Goal: Contribute content: Add original content to the website for others to see

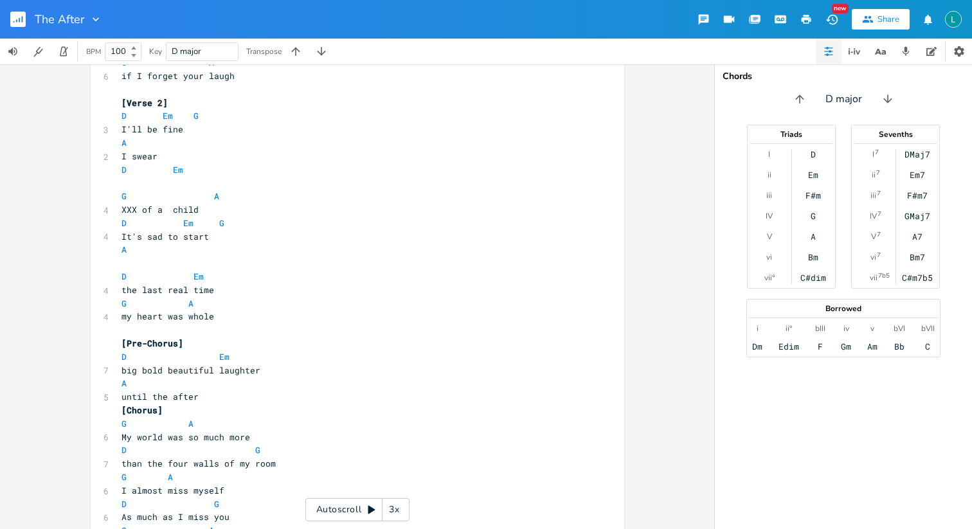
scroll to position [549, 0]
click at [120, 187] on pre "​" at bounding box center [351, 182] width 464 height 14
click at [124, 209] on span "XXX of a child" at bounding box center [160, 209] width 77 height 12
type textarea "lost innocence"
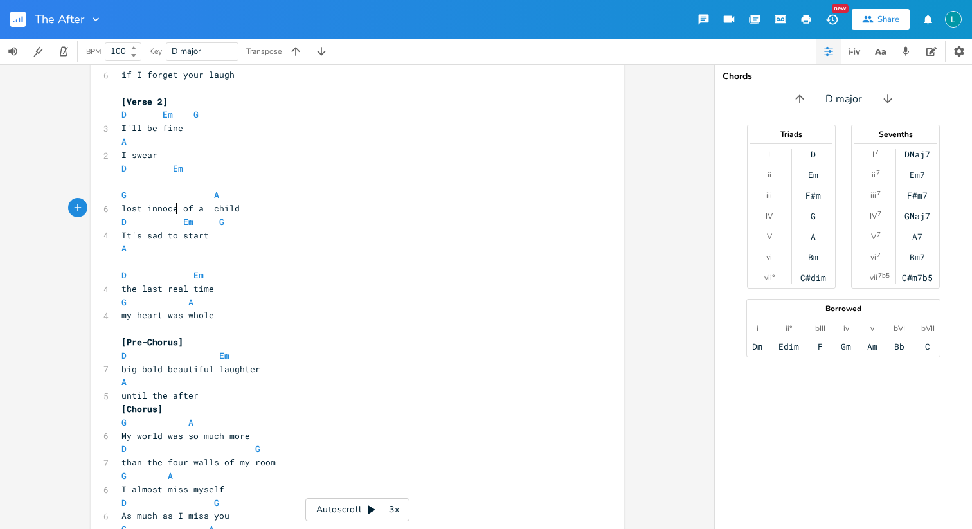
scroll to position [0, 54]
click at [136, 188] on pre "​" at bounding box center [351, 182] width 464 height 14
type textarea "flat and queiet"
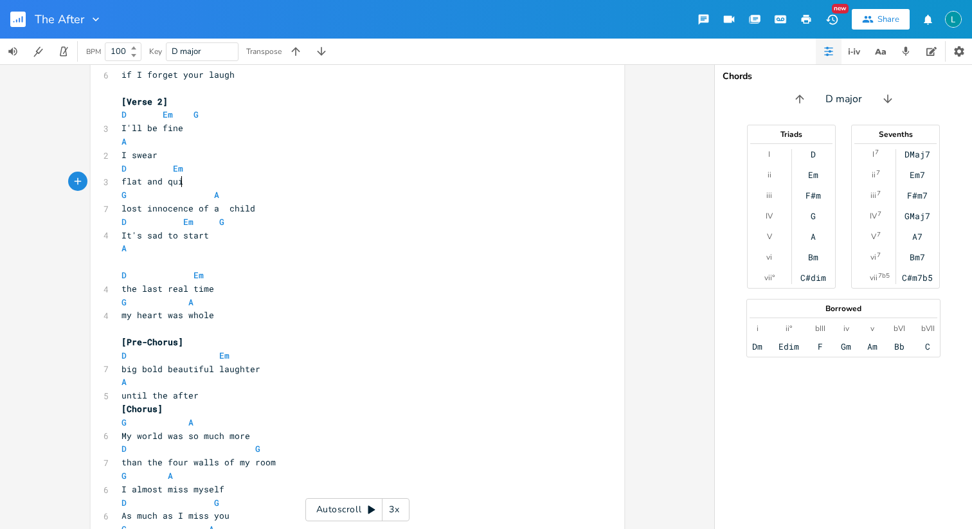
type textarea "iet"
click at [174, 183] on span "flat and quiet" at bounding box center [158, 182] width 72 height 12
type textarea "quiet"
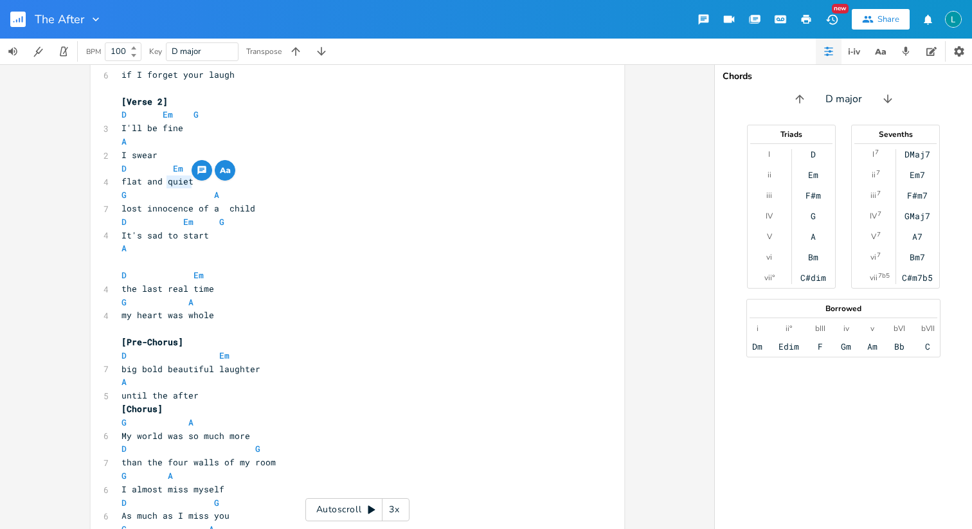
click at [219, 164] on icon "button" at bounding box center [224, 170] width 15 height 15
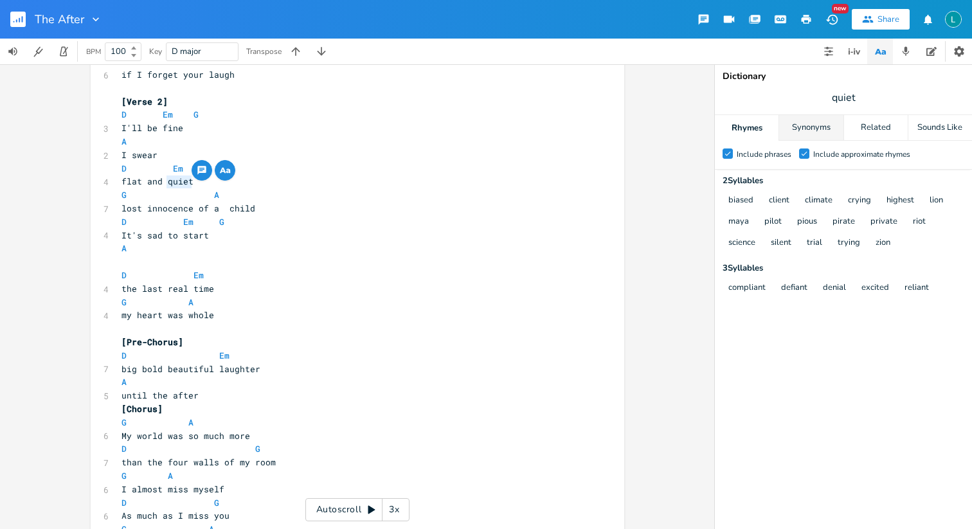
click at [813, 120] on div "Synonyms" at bounding box center [811, 128] width 64 height 26
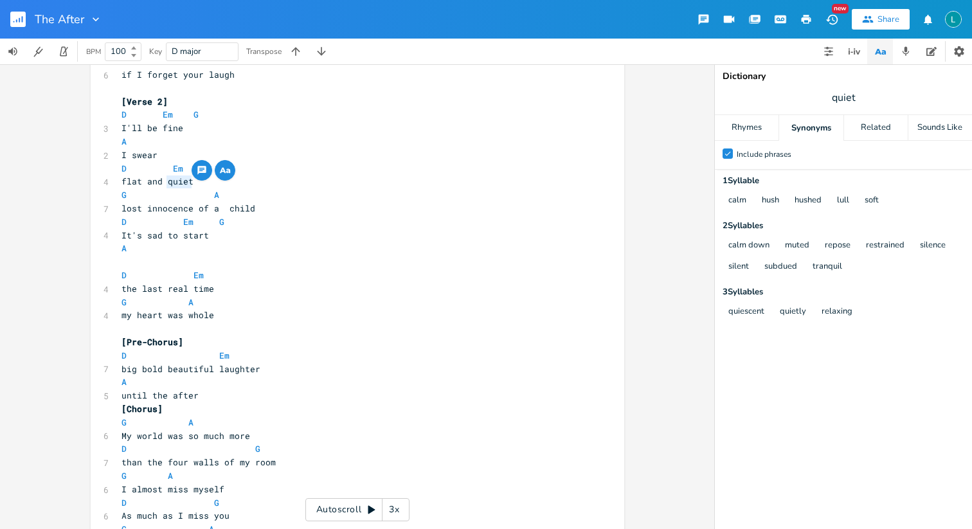
click at [129, 185] on span "flat and quiet" at bounding box center [158, 182] width 72 height 12
type textarea "soft"
click at [232, 204] on span "lost innocence of a child" at bounding box center [189, 209] width 134 height 12
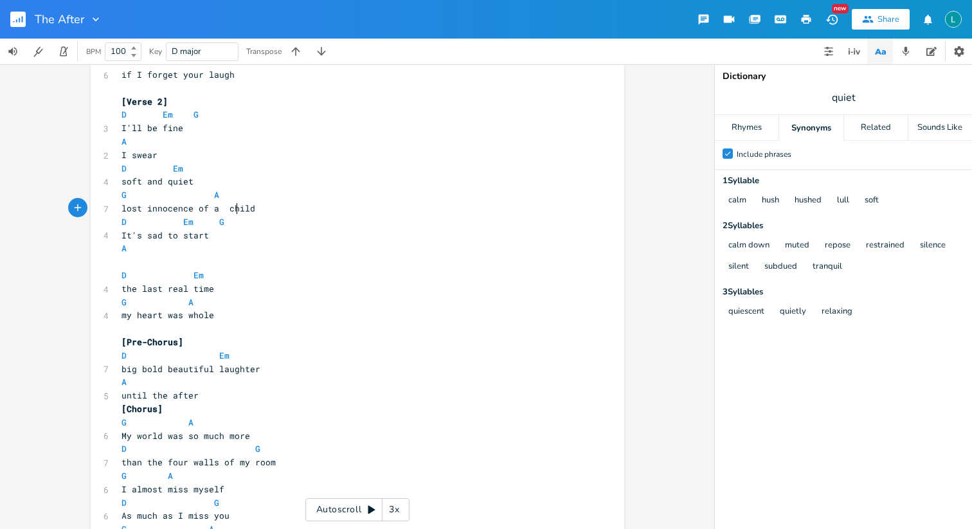
click at [183, 184] on span "soft and quiet" at bounding box center [158, 182] width 72 height 12
type textarea "flat"
click at [196, 232] on span "It's sad to start" at bounding box center [165, 236] width 87 height 12
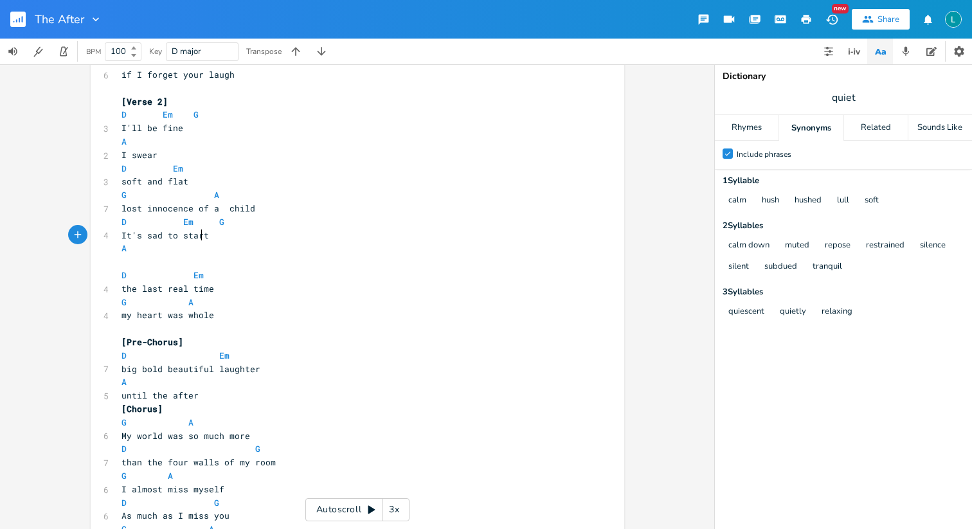
click at [196, 232] on span "It's sad to start" at bounding box center [165, 236] width 87 height 12
type textarea "stop"
click at [140, 259] on pre "​" at bounding box center [351, 262] width 464 height 14
type textarea "thinking about"
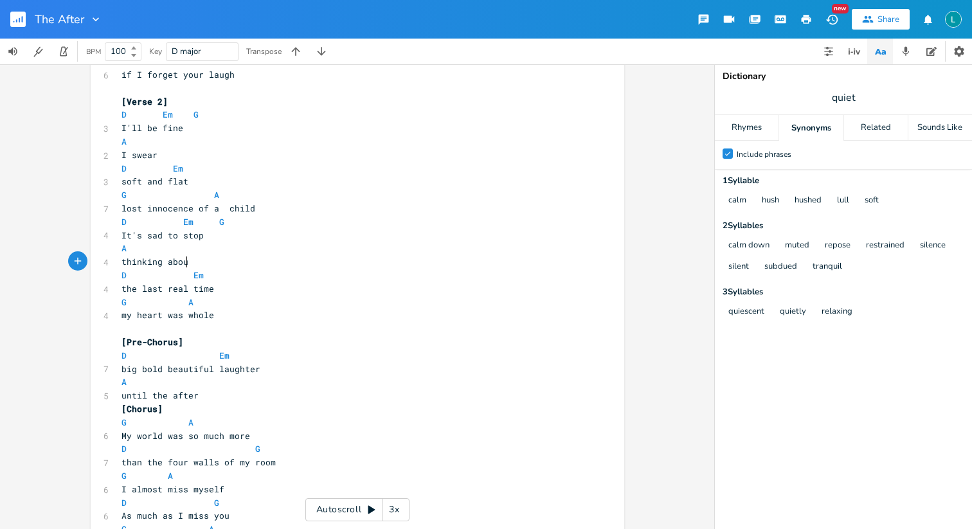
scroll to position [0, 55]
click at [147, 290] on span "the last real time" at bounding box center [168, 289] width 93 height 12
click at [147, 289] on span "the last real time" at bounding box center [168, 289] width 93 height 12
type textarea "nezt"
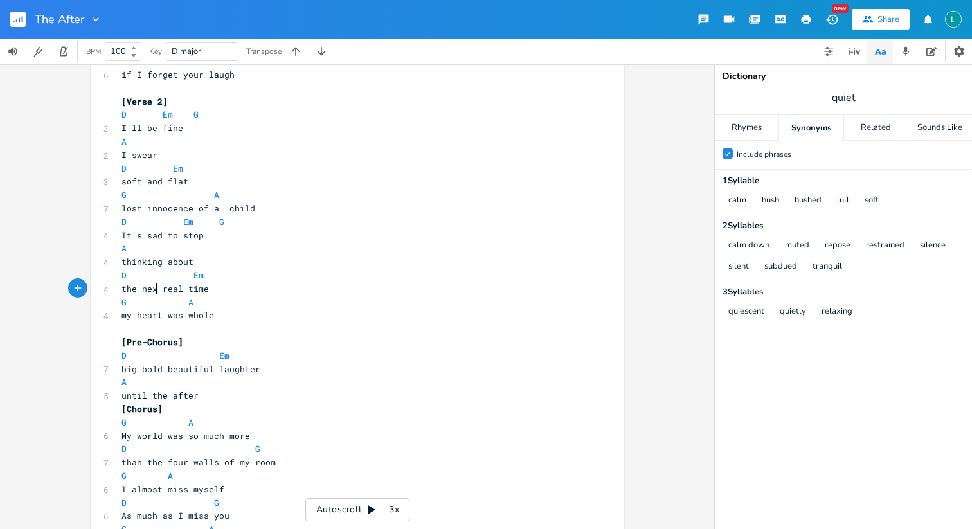
type textarea "xt"
click at [163, 320] on span "my heart was whole" at bounding box center [168, 317] width 93 height 12
type textarea "was"
click at [163, 320] on span "my heart was whole" at bounding box center [168, 317] width 93 height 12
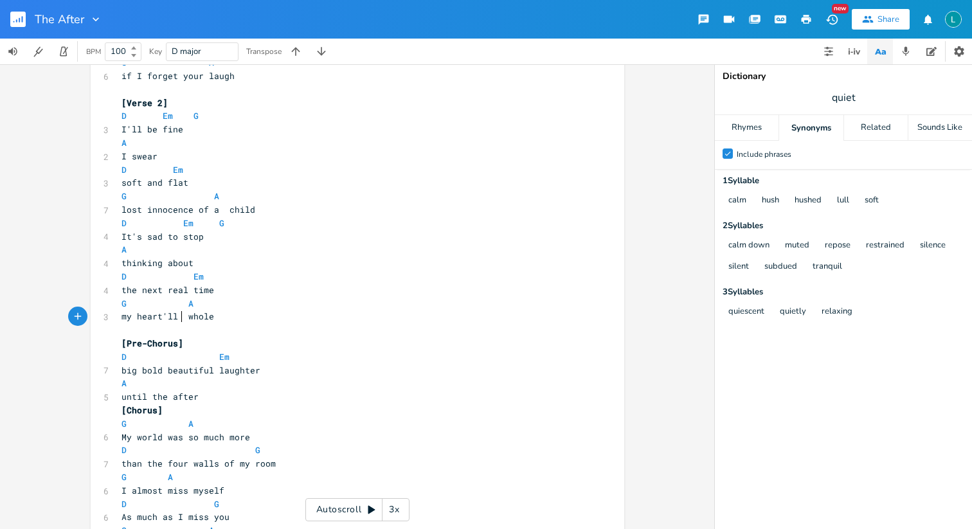
type textarea "'ll v"
type textarea "be"
click at [232, 314] on pre "my heart'll be whole" at bounding box center [351, 317] width 464 height 14
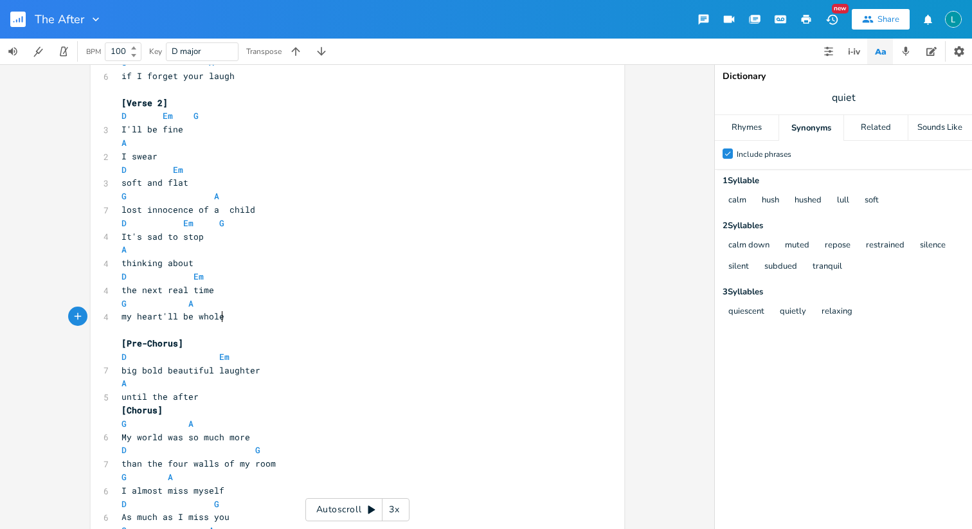
scroll to position [675, 0]
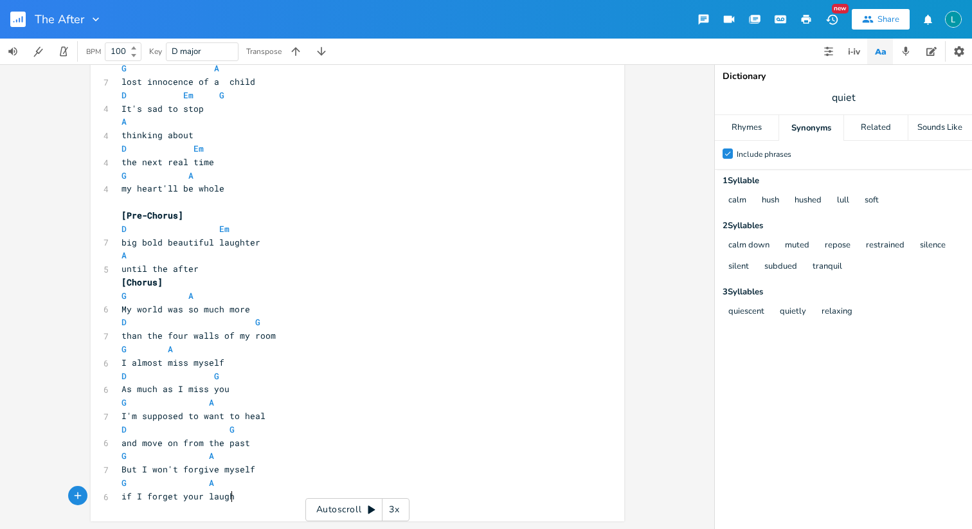
click at [240, 496] on pre "if I forget your laugh" at bounding box center [351, 497] width 464 height 14
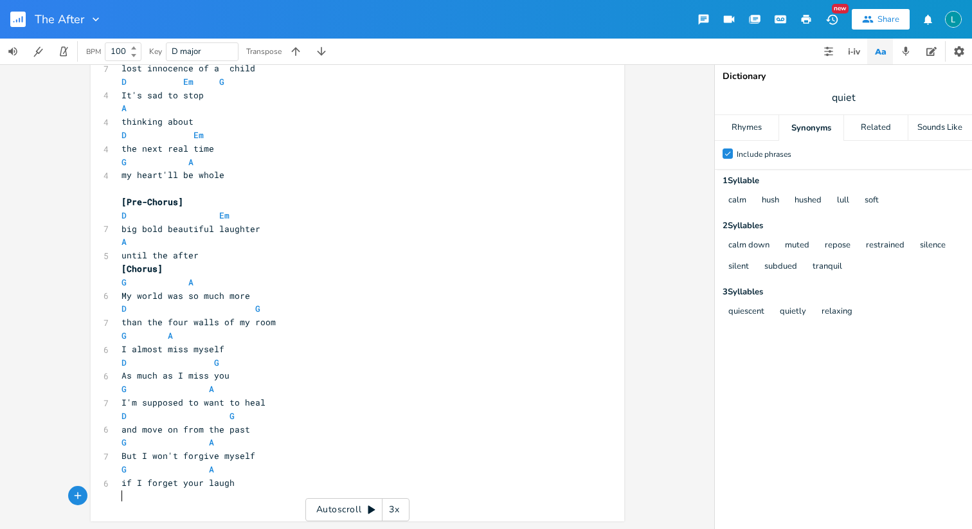
scroll to position [688, 0]
type textarea "[Bridge]"
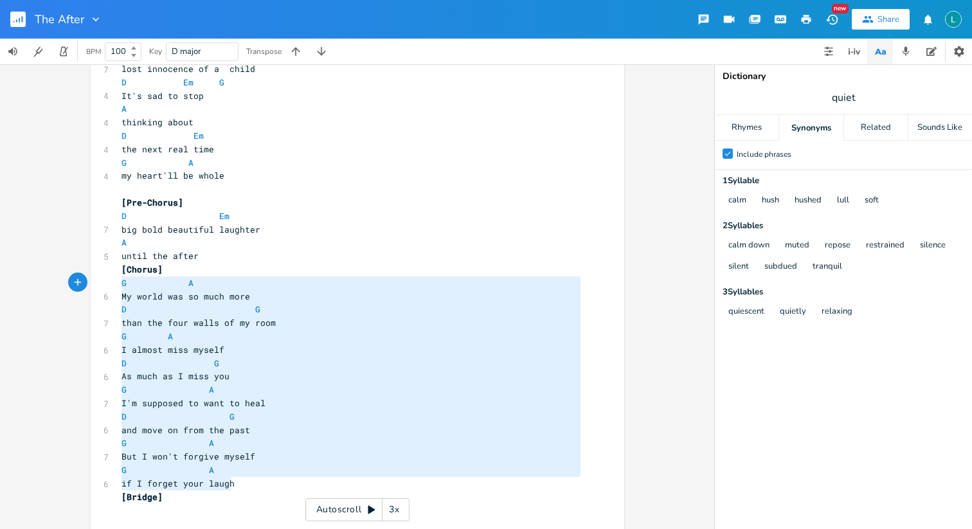
type textarea "[Chorus] G A My world was so much more D G than the four walls of my room G A I…"
drag, startPoint x: 237, startPoint y: 484, endPoint x: 107, endPoint y: 271, distance: 249.6
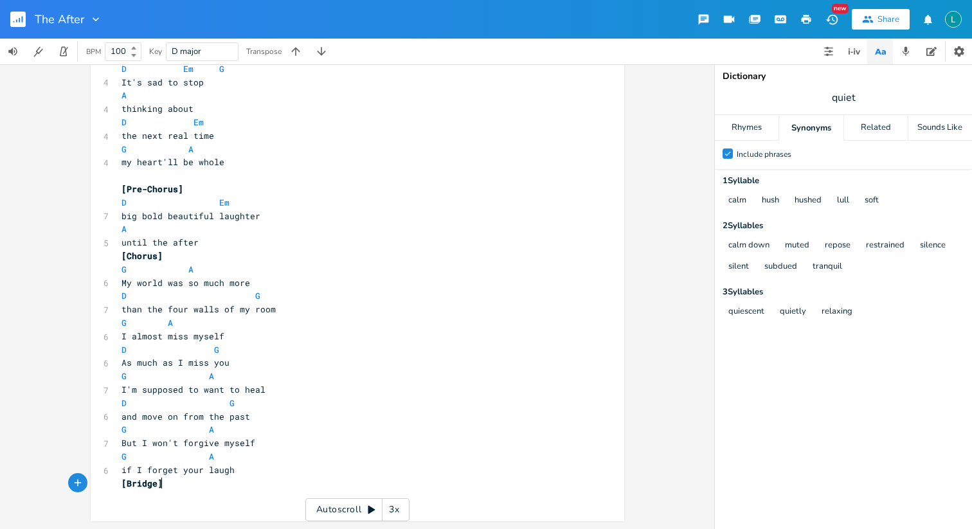
click at [184, 483] on pre "[Bridge]" at bounding box center [351, 484] width 464 height 14
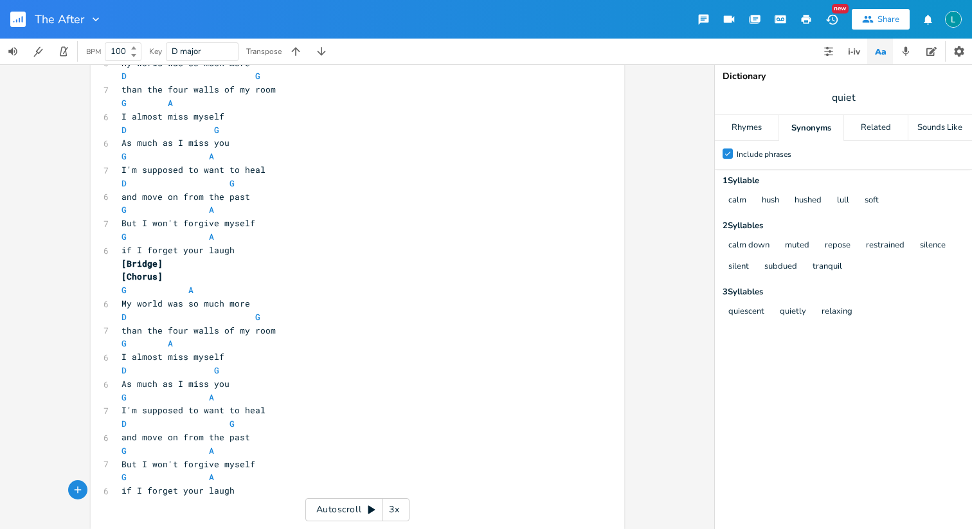
click at [177, 272] on pre "[Chorus]" at bounding box center [351, 277] width 464 height 14
type textarea "\\"
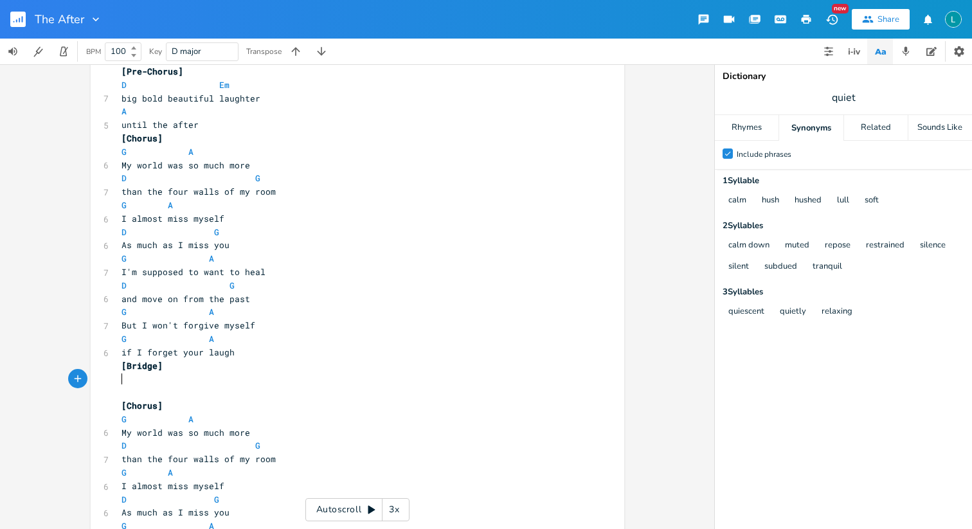
scroll to position [813, 0]
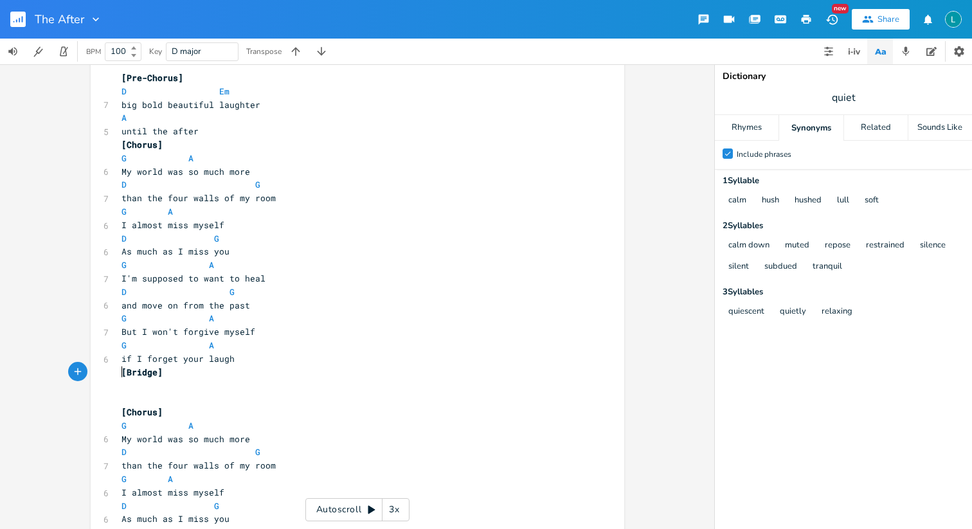
click at [122, 370] on span "[Bridge]" at bounding box center [142, 373] width 41 height 12
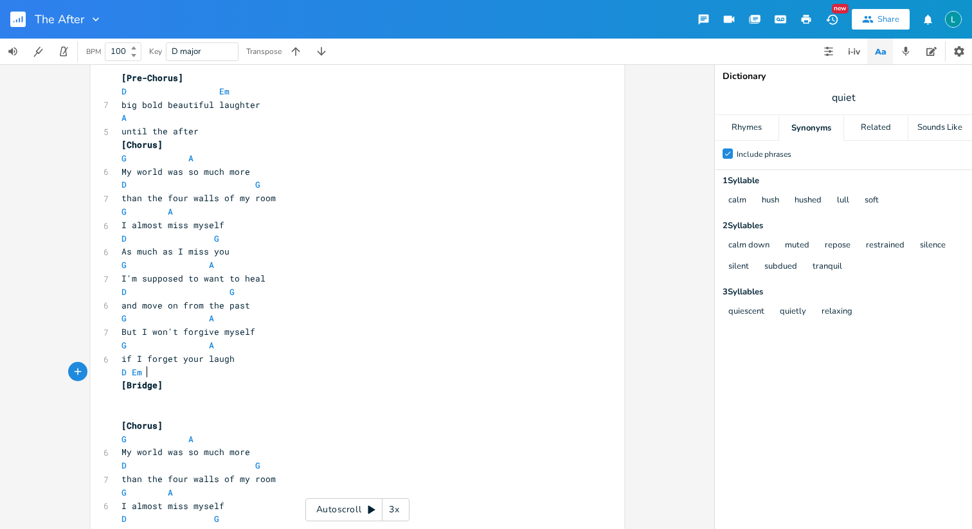
type textarea "D Em G"
type textarea "A"
click at [173, 393] on pre "​" at bounding box center [351, 399] width 464 height 14
type textarea "G"
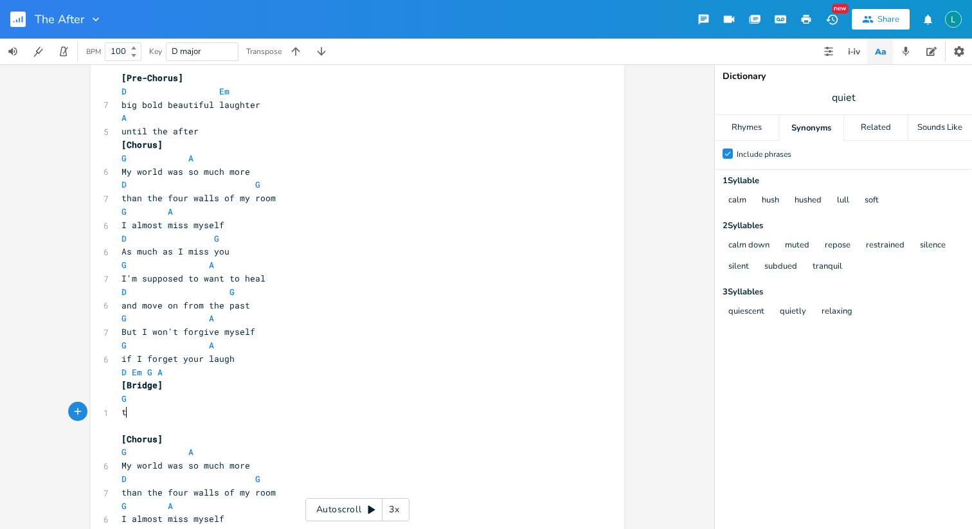
scroll to position [0, 16]
type textarea "time doesnt heal"
click at [158, 395] on pre "G" at bounding box center [351, 399] width 464 height 14
type textarea "A"
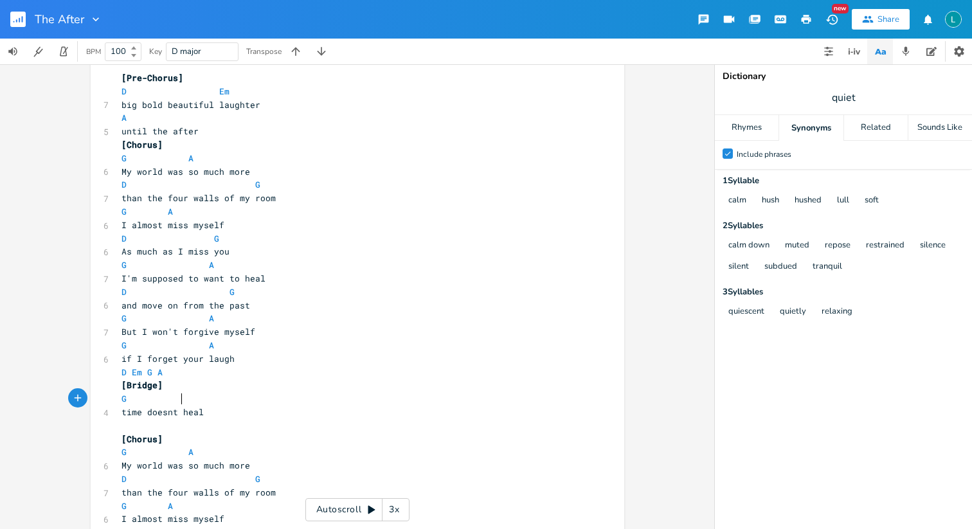
scroll to position [0, 30]
click at [291, 404] on pre "G A" at bounding box center [351, 399] width 464 height 14
click at [291, 410] on pre "time doesnt heal" at bounding box center [351, 413] width 464 height 14
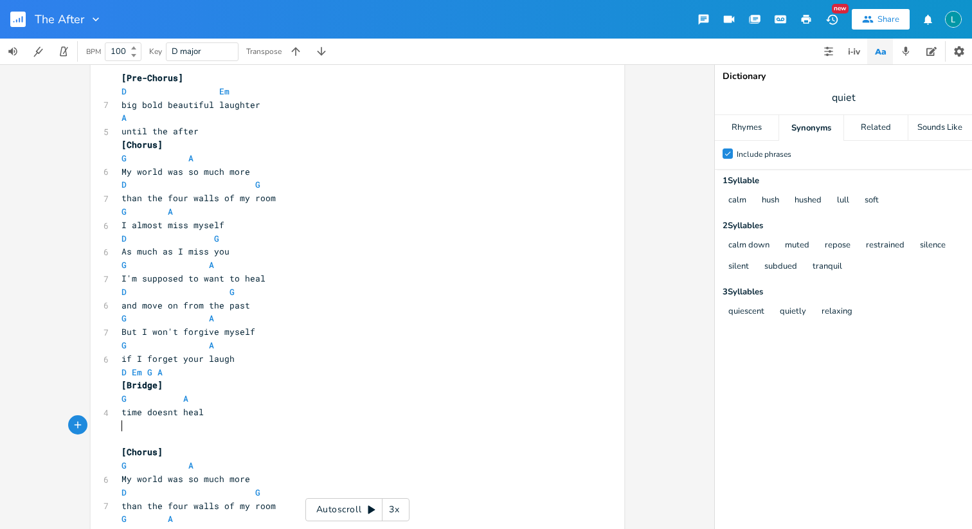
type textarea "D"
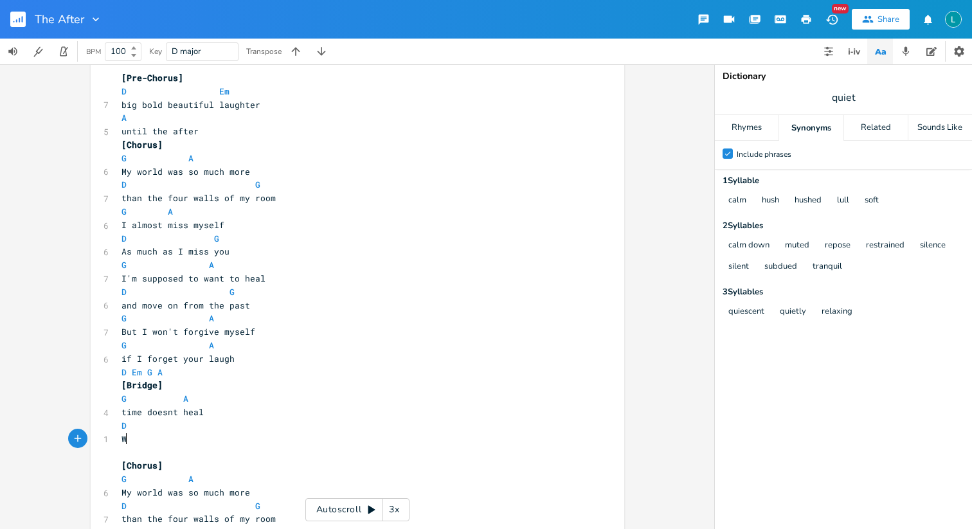
type textarea "Wje"
type textarea "hen wil"
type textarea "l I feel"
click at [232, 421] on pre "D" at bounding box center [351, 426] width 464 height 14
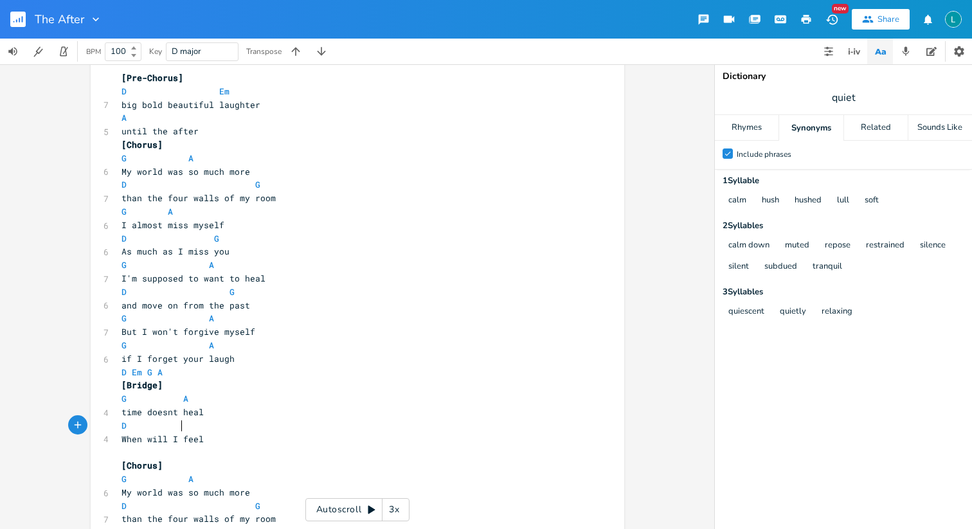
type textarea "G"
click at [260, 435] on pre "When will I feel" at bounding box center [351, 440] width 464 height 14
type textarea "Em"
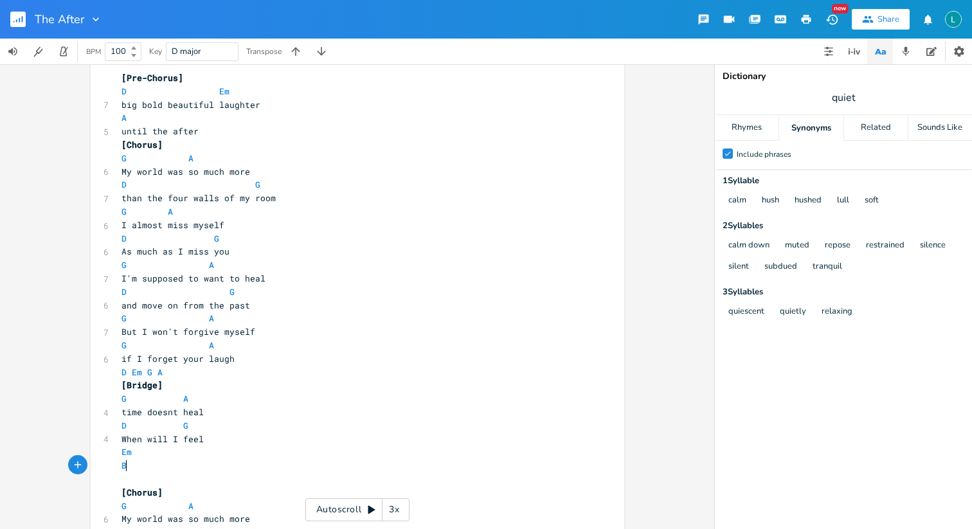
scroll to position [0, 10]
type textarea "Be. tter"
click at [199, 455] on pre "Em" at bounding box center [351, 453] width 464 height 14
type textarea "A"
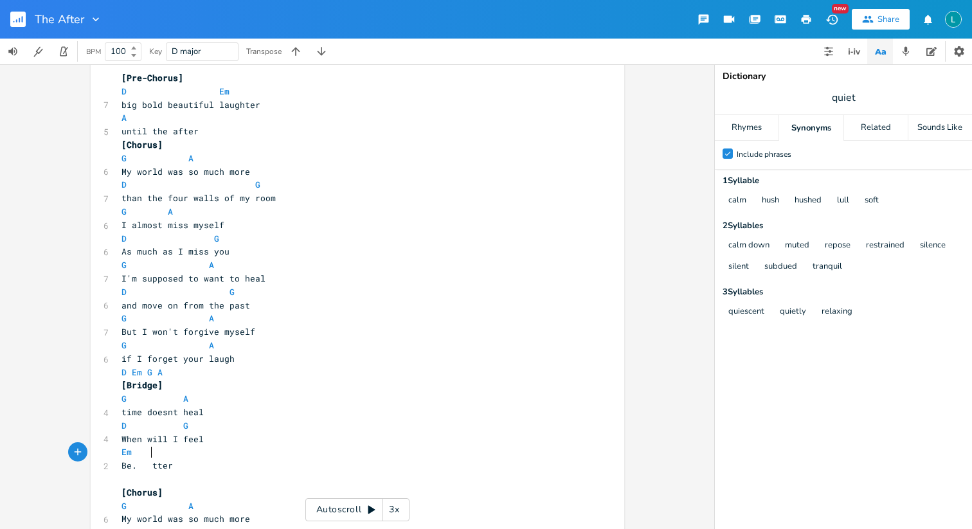
scroll to position [0, 14]
click at [210, 460] on pre "Be. tter" at bounding box center [351, 466] width 464 height 14
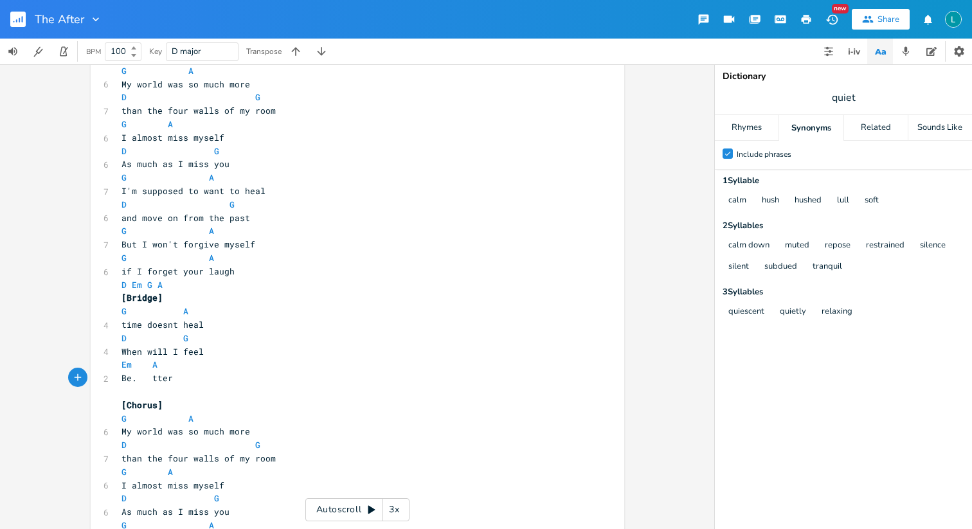
scroll to position [902, 0]
